Goal: Information Seeking & Learning: Check status

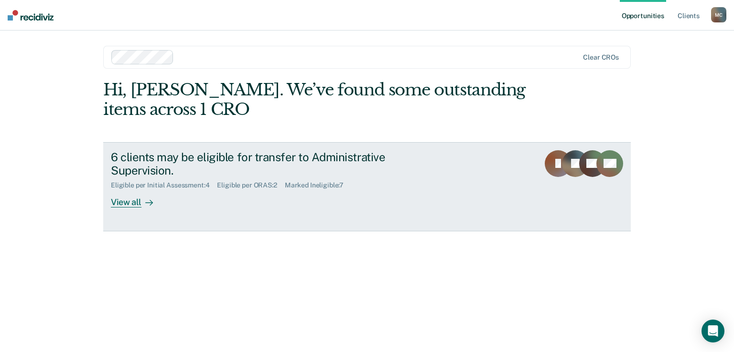
click at [131, 203] on div "View all" at bounding box center [137, 199] width 53 height 19
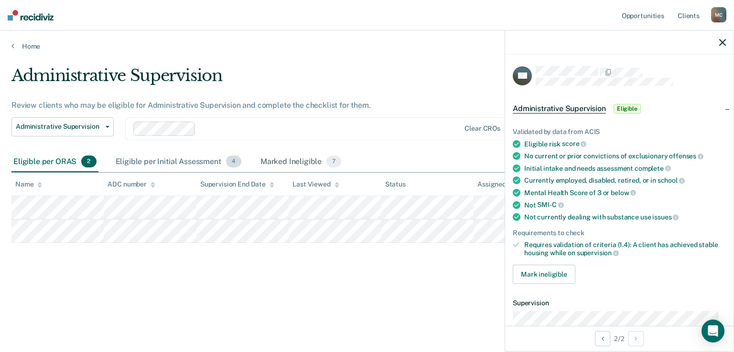
click at [193, 160] on div "Eligible per Initial Assessment 4" at bounding box center [178, 162] width 129 height 21
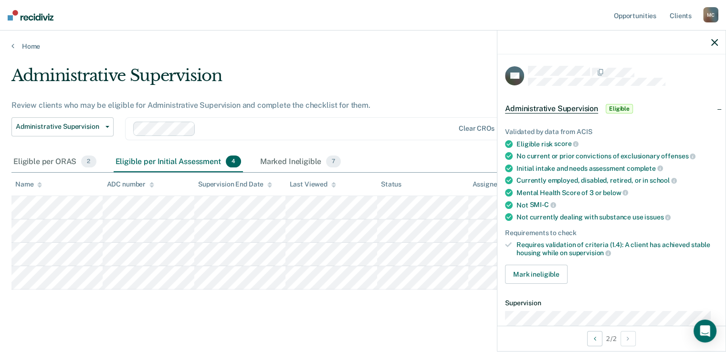
click at [428, 311] on div "Administrative Supervision Review clients who may be eligible for Administrativ…" at bounding box center [362, 192] width 703 height 252
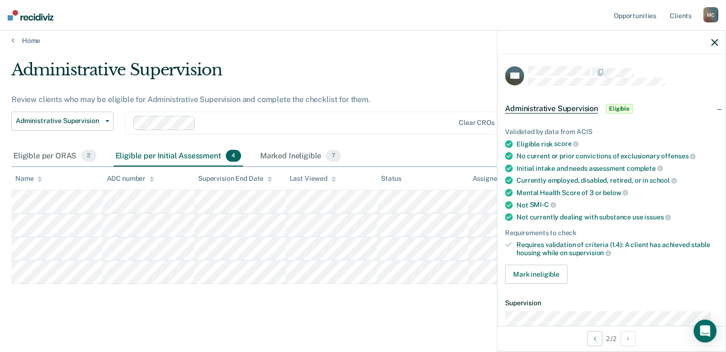
drag, startPoint x: 55, startPoint y: 147, endPoint x: 53, endPoint y: 151, distance: 4.9
click at [53, 149] on div "Eligible per ORAS 2" at bounding box center [54, 156] width 87 height 21
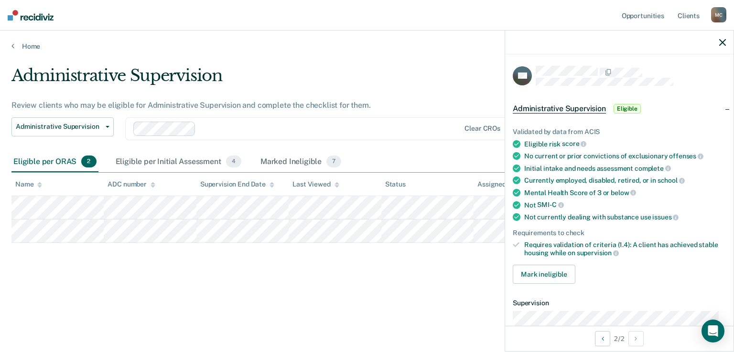
click at [723, 40] on icon "button" at bounding box center [722, 42] width 7 height 7
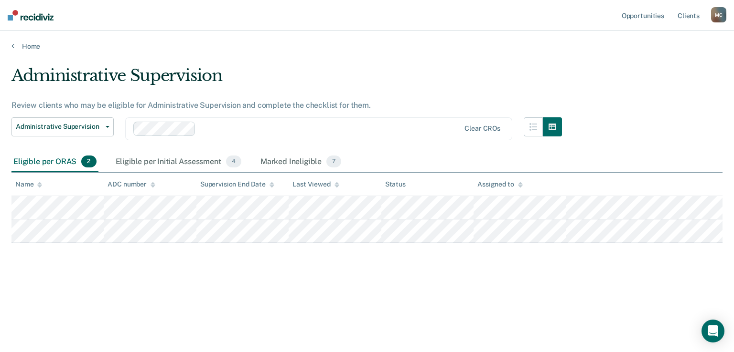
click at [715, 15] on div "M C" at bounding box center [718, 14] width 15 height 15
click at [653, 65] on link "Log Out" at bounding box center [679, 63] width 77 height 8
